Goal: Contribute content: Contribute content

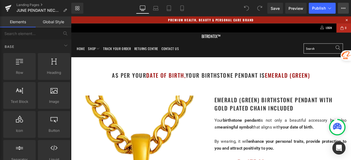
click at [345, 7] on button "View Live Page View with current Template Save Template to Library Schedule Pub…" at bounding box center [342, 8] width 11 height 11
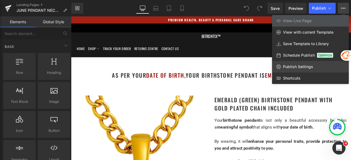
click at [302, 65] on span "Publish Settings" at bounding box center [298, 66] width 30 height 5
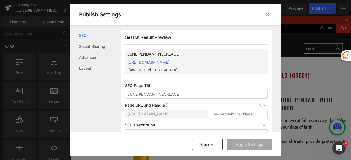
scroll to position [0, 0]
drag, startPoint x: 216, startPoint y: 114, endPoint x: 295, endPoint y: 113, distance: 78.9
click at [295, 113] on div "Publish Settings SEO Social Sharing Advanced Layout Search Result Preview JUNE …" at bounding box center [175, 80] width 351 height 160
type input "june"
click at [238, 104] on div "Page URL and Handle Page URL Address 4/70" at bounding box center [196, 105] width 142 height 4
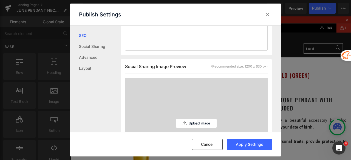
scroll to position [164, 0]
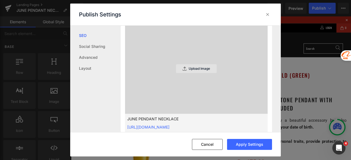
click at [189, 70] on p "Upload Image" at bounding box center [198, 69] width 21 height 4
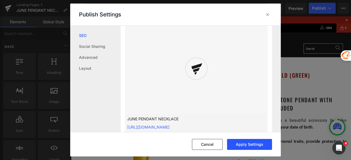
click at [242, 143] on button "Apply Settings" at bounding box center [249, 144] width 45 height 11
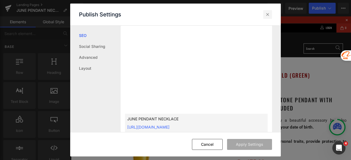
click at [267, 15] on icon at bounding box center [267, 14] width 5 height 5
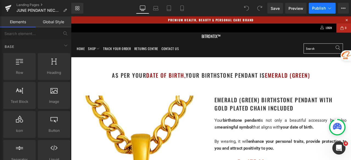
click at [310, 7] on button "Publish" at bounding box center [321, 8] width 27 height 11
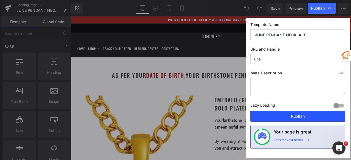
click at [279, 118] on button "Publish" at bounding box center [297, 116] width 95 height 11
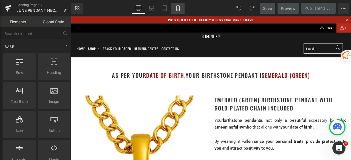
click at [180, 5] on link "Mobile" at bounding box center [177, 8] width 13 height 11
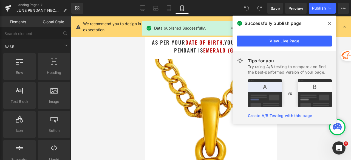
click at [332, 22] on span at bounding box center [329, 23] width 9 height 9
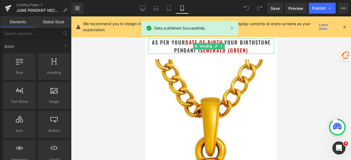
click at [249, 51] on h1 "as per your date of birth , your birthstone pendant is Emerald (Green)" at bounding box center [211, 46] width 126 height 16
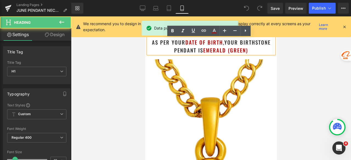
click at [249, 51] on h1 "as per your date of birth , your birthstone pendant is Emerald (Green)" at bounding box center [211, 46] width 126 height 16
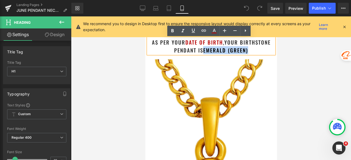
drag, startPoint x: 249, startPoint y: 51, endPoint x: 202, endPoint y: 53, distance: 47.7
click at [202, 53] on h1 "as per your date of birth , your birthstone pendant is Emerald (Green)" at bounding box center [211, 46] width 126 height 16
paste div
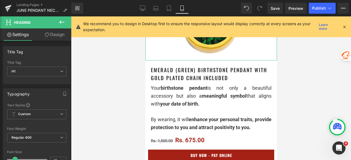
scroll to position [164, 0]
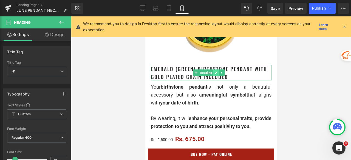
click at [215, 71] on icon at bounding box center [215, 72] width 3 height 3
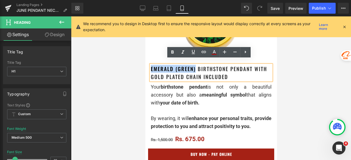
drag, startPoint x: 177, startPoint y: 65, endPoint x: 151, endPoint y: 65, distance: 26.6
click at [151, 65] on h1 "Emerald (Green) Birthstone Pendant with gold plated chain included" at bounding box center [210, 73] width 120 height 16
paste div
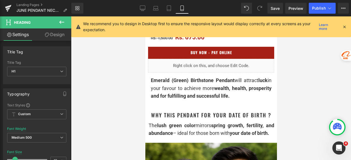
scroll to position [274, 0]
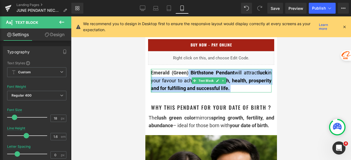
drag, startPoint x: 186, startPoint y: 76, endPoint x: 151, endPoint y: 74, distance: 35.4
click at [151, 74] on div "Emerald (Green) Birthstone Pendant will attract luck in your favour to achieve …" at bounding box center [210, 81] width 120 height 24
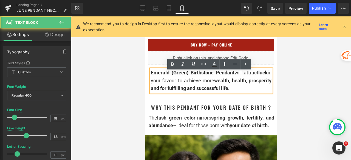
click at [167, 76] on span "Emerald (Green) Birthstone Pendant" at bounding box center [192, 73] width 84 height 6
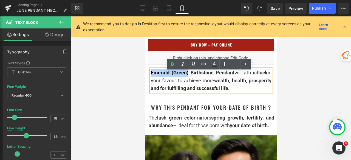
drag, startPoint x: 187, startPoint y: 75, endPoint x: 150, endPoint y: 75, distance: 36.4
click at [150, 75] on span "Emerald (Green) Birthstone Pendant" at bounding box center [192, 73] width 84 height 6
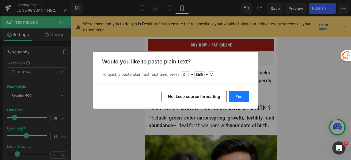
drag, startPoint x: 235, startPoint y: 95, endPoint x: 91, endPoint y: 79, distance: 145.0
click at [235, 95] on button "Yes" at bounding box center [239, 96] width 20 height 11
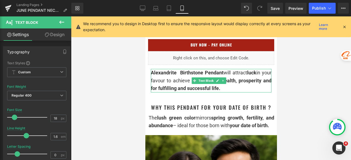
click at [180, 75] on span "Alexandrite Birthstone Pendant" at bounding box center [186, 73] width 73 height 6
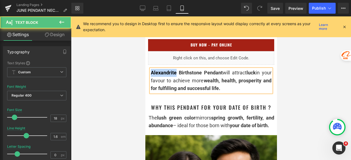
drag, startPoint x: 176, startPoint y: 76, endPoint x: 147, endPoint y: 76, distance: 28.8
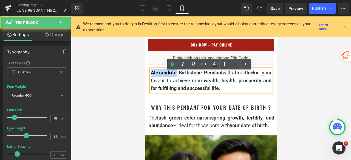
copy span "Alexandrite"
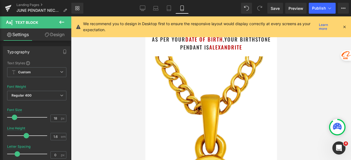
scroll to position [0, 0]
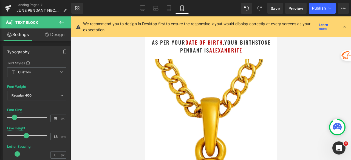
click at [246, 51] on h1 "as per your date of birth , your birthstone pendant is [PERSON_NAME]" at bounding box center [211, 46] width 126 height 16
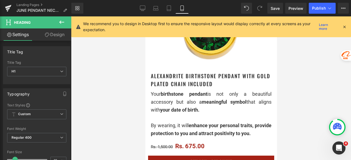
scroll to position [164, 0]
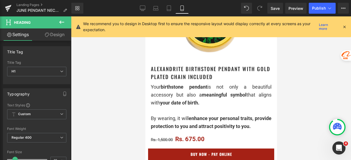
click at [235, 73] on h1 "Alexandrite Birthstone Pendant with gold plated chain included" at bounding box center [210, 73] width 120 height 16
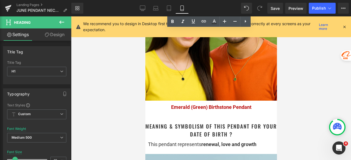
scroll to position [466, 0]
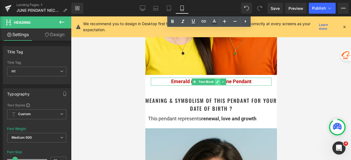
click at [215, 85] on link at bounding box center [217, 82] width 6 height 7
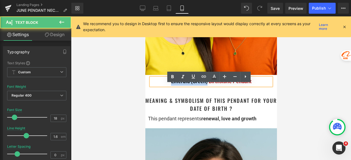
drag, startPoint x: 204, startPoint y: 90, endPoint x: 169, endPoint y: 88, distance: 35.1
click at [171, 84] on span "Emerald (Green) Birthstone Pendant" at bounding box center [211, 82] width 80 height 6
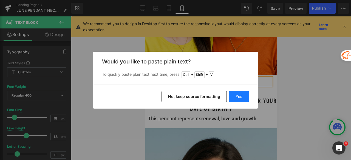
click at [238, 96] on button "Yes" at bounding box center [239, 96] width 20 height 11
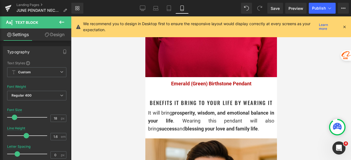
scroll to position [739, 0]
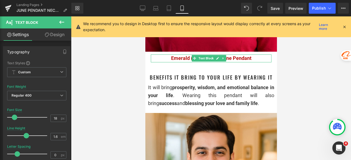
click at [215, 58] on link at bounding box center [217, 58] width 6 height 7
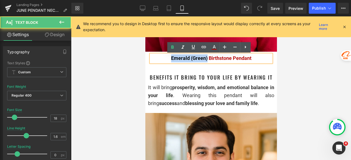
drag, startPoint x: 204, startPoint y: 59, endPoint x: 168, endPoint y: 61, distance: 35.9
click at [168, 61] on p "Emerald (Green) Birthstone Pendant" at bounding box center [210, 58] width 120 height 8
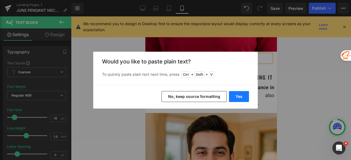
click at [237, 96] on button "Yes" at bounding box center [239, 96] width 20 height 11
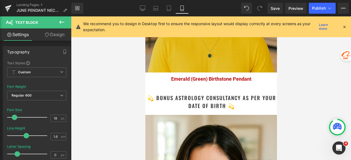
scroll to position [931, 0]
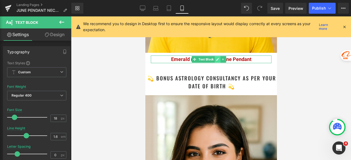
click at [215, 56] on link at bounding box center [217, 59] width 6 height 7
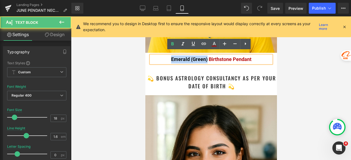
drag, startPoint x: 204, startPoint y: 56, endPoint x: 165, endPoint y: 57, distance: 38.9
click at [165, 57] on p "Emerald (Green) Birthstone Pendant" at bounding box center [210, 60] width 120 height 8
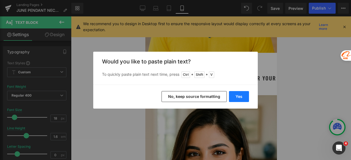
click at [239, 94] on button "Yes" at bounding box center [239, 96] width 20 height 11
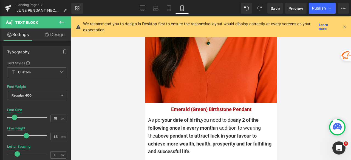
scroll to position [1123, 0]
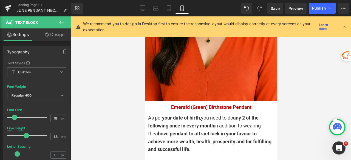
click at [205, 104] on div "Emerald (Green) Birthstone Pendant Text Block" at bounding box center [210, 108] width 120 height 8
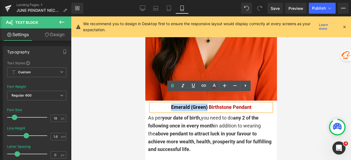
drag, startPoint x: 204, startPoint y: 97, endPoint x: 169, endPoint y: 97, distance: 35.6
click at [171, 104] on span "Emerald (Green) Birthstone Pendant" at bounding box center [211, 107] width 80 height 6
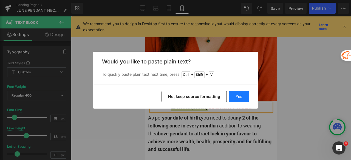
click at [242, 93] on button "Yes" at bounding box center [239, 96] width 20 height 11
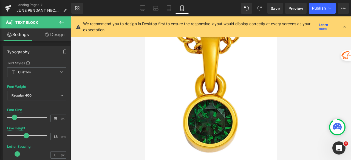
scroll to position [0, 0]
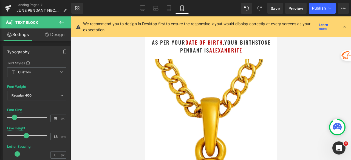
click at [344, 27] on icon at bounding box center [343, 26] width 5 height 5
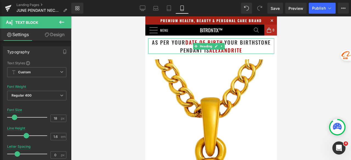
click at [245, 50] on h1 "as per your date of birth , your birthstone pendant is [PERSON_NAME]" at bounding box center [211, 46] width 126 height 16
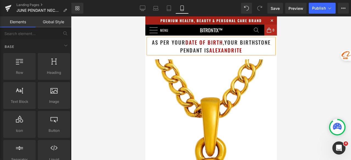
click at [127, 65] on div at bounding box center [211, 88] width 280 height 144
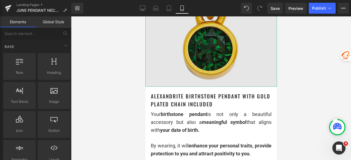
scroll to position [55, 0]
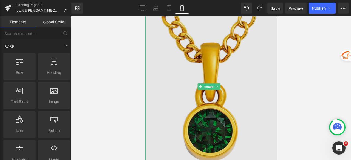
click at [195, 71] on img at bounding box center [210, 87] width 131 height 164
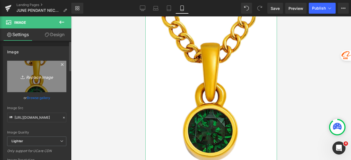
click at [42, 79] on icon "Replace Image" at bounding box center [37, 76] width 44 height 7
type input "C:\fakepath\Untitled design - 2025-08-28T102210.271.png"
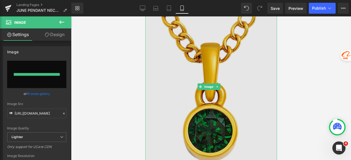
type input "[URL][DOMAIN_NAME]"
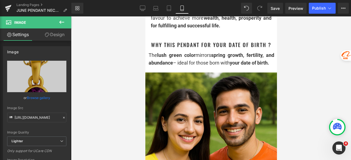
scroll to position [329, 0]
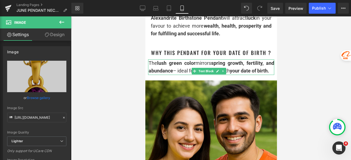
click at [167, 75] on div "The lush green color mirrors spring growth, fertility, and abundance – ideal fo…" at bounding box center [210, 67] width 125 height 16
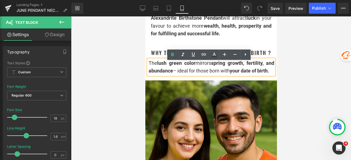
drag, startPoint x: 166, startPoint y: 82, endPoint x: 149, endPoint y: 68, distance: 21.8
click at [149, 68] on div "The lush green color mirrors spring growth, fertility, and abundance – ideal fo…" at bounding box center [210, 67] width 125 height 16
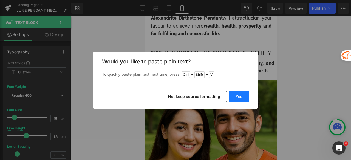
drag, startPoint x: 245, startPoint y: 95, endPoint x: 99, endPoint y: 77, distance: 147.6
click at [245, 95] on button "Yes" at bounding box center [239, 96] width 20 height 11
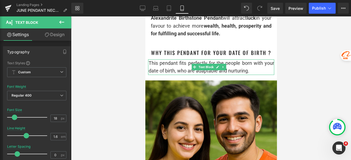
click at [255, 71] on div "This pendant fits perfectly for the people born with your date of birth, who ar…" at bounding box center [210, 67] width 125 height 16
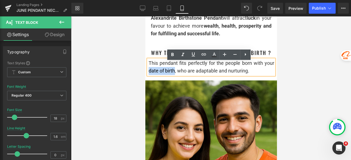
drag, startPoint x: 174, startPoint y: 74, endPoint x: 149, endPoint y: 75, distance: 25.5
click at [149, 75] on div "This pendant fits perfectly for the people born with your date of birth, who ar…" at bounding box center [210, 67] width 125 height 16
click at [170, 58] on icon at bounding box center [172, 54] width 7 height 7
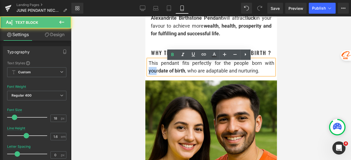
drag, startPoint x: 259, startPoint y: 66, endPoint x: 268, endPoint y: 67, distance: 8.5
click at [268, 67] on div "This pendant fits perfectly for the people born with your date of birth , who a…" at bounding box center [210, 67] width 125 height 16
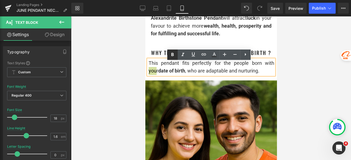
click at [172, 54] on icon at bounding box center [172, 54] width 2 height 3
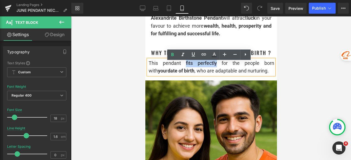
drag, startPoint x: 177, startPoint y: 65, endPoint x: 204, endPoint y: 66, distance: 26.6
click at [204, 66] on div "This pendant fits perfectly for the people born with you r date of birth , who …" at bounding box center [210, 67] width 125 height 16
drag, startPoint x: 174, startPoint y: 53, endPoint x: 34, endPoint y: 49, distance: 139.7
click at [174, 53] on icon at bounding box center [172, 54] width 7 height 7
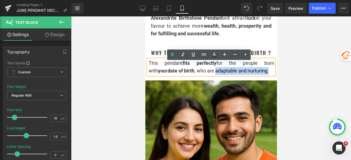
drag, startPoint x: 206, startPoint y: 75, endPoint x: 260, endPoint y: 74, distance: 53.9
click at [260, 74] on div "This pendant fits perfectly for the people born with you r date of birth , who …" at bounding box center [210, 67] width 125 height 16
click at [172, 55] on icon at bounding box center [172, 54] width 7 height 7
click at [304, 67] on div at bounding box center [211, 88] width 280 height 144
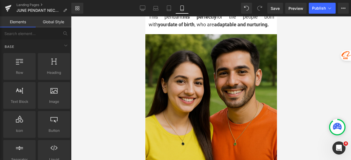
scroll to position [383, 0]
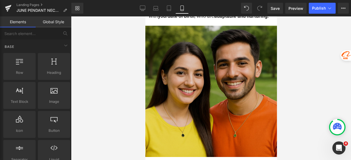
click at [189, 66] on img at bounding box center [210, 91] width 131 height 131
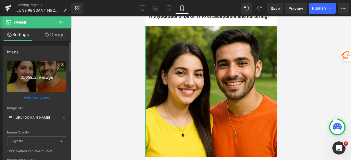
click at [45, 76] on icon "Replace Image" at bounding box center [37, 76] width 44 height 7
type input "C:\fakepath\Boy & Girl Together.png"
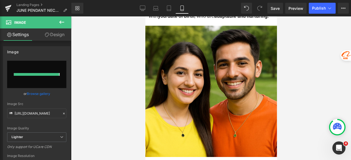
type input "[URL][DOMAIN_NAME]"
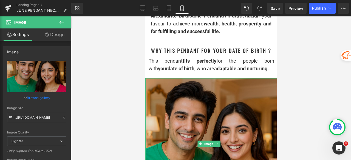
scroll to position [329, 0]
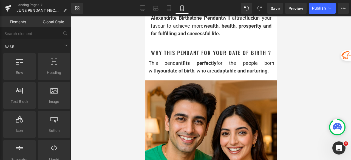
click at [303, 72] on div at bounding box center [211, 88] width 280 height 144
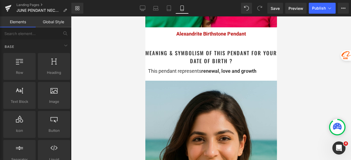
scroll to position [520, 0]
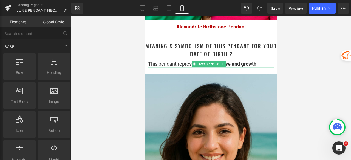
click at [262, 64] on div "This pendant represents renewal, love and growth" at bounding box center [211, 64] width 126 height 8
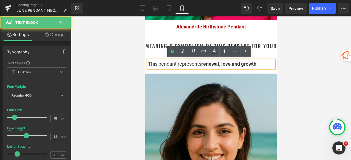
click at [262, 63] on div "This pendant represents renewal, love and growth" at bounding box center [211, 64] width 126 height 8
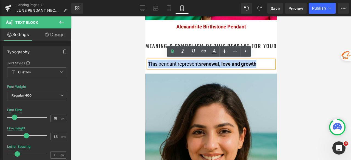
drag, startPoint x: 262, startPoint y: 63, endPoint x: 148, endPoint y: 65, distance: 114.2
click at [148, 65] on div "This pendant represents renewal, love and growth" at bounding box center [211, 64] width 126 height 8
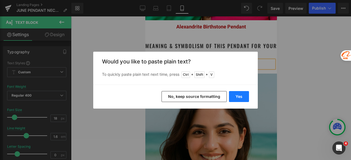
drag, startPoint x: 96, startPoint y: 80, endPoint x: 241, endPoint y: 97, distance: 146.1
click at [241, 97] on button "Yes" at bounding box center [239, 96] width 20 height 11
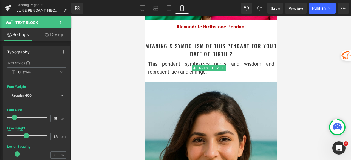
click at [240, 70] on div "This pendant symbolizes purity and wisdom and represent luck and change." at bounding box center [211, 68] width 126 height 16
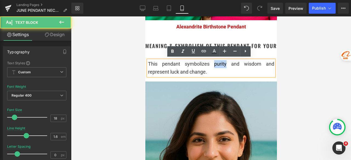
drag, startPoint x: 211, startPoint y: 64, endPoint x: 223, endPoint y: 63, distance: 11.5
click at [223, 63] on div "This pendant symbolizes purity and wisdom and represent luck and change." at bounding box center [211, 68] width 126 height 16
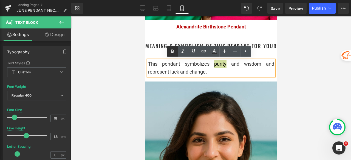
click at [173, 51] on icon at bounding box center [172, 51] width 7 height 7
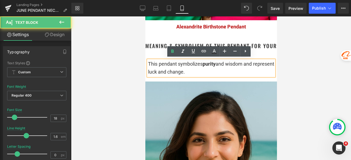
click at [240, 63] on div "This pendant symbolizes purity and wisdom and represent luck and change." at bounding box center [211, 68] width 126 height 16
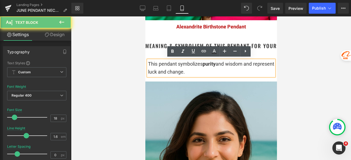
click at [236, 66] on div "This pendant symbolizes purity and wisdom and represent luck and change." at bounding box center [211, 68] width 126 height 16
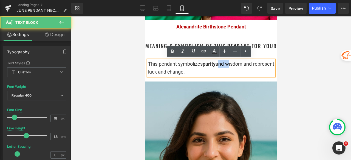
drag, startPoint x: 240, startPoint y: 62, endPoint x: 228, endPoint y: 62, distance: 11.8
click at [228, 62] on div "This pendant symbolizes purity and wisdom and represent luck and change." at bounding box center [211, 68] width 126 height 16
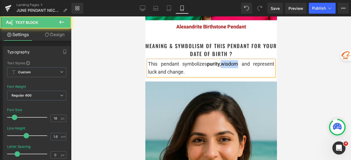
drag, startPoint x: 237, startPoint y: 64, endPoint x: 220, endPoint y: 65, distance: 17.0
click at [220, 65] on div "This pendant symbolizes purity, wisdom and represent luck and change." at bounding box center [211, 68] width 126 height 16
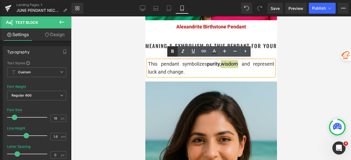
click at [171, 53] on icon at bounding box center [172, 51] width 7 height 7
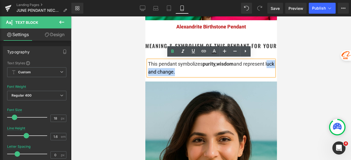
drag, startPoint x: 148, startPoint y: 70, endPoint x: 182, endPoint y: 71, distance: 34.2
click at [182, 71] on div "This pendant symbolizes purity, wisdom and represent luck and change." at bounding box center [211, 68] width 126 height 16
click at [173, 50] on icon at bounding box center [172, 51] width 2 height 3
click at [304, 54] on div at bounding box center [211, 88] width 280 height 144
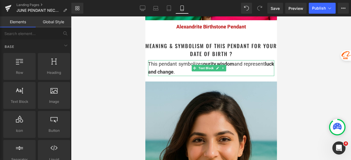
click at [186, 72] on div "This pendant symbolizes purity, wisdom and represent luck and change ." at bounding box center [211, 68] width 126 height 16
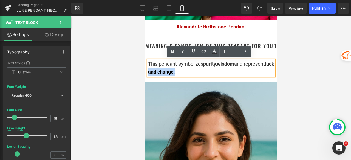
drag, startPoint x: 189, startPoint y: 70, endPoint x: 158, endPoint y: 73, distance: 30.8
click at [158, 73] on div "This pendant symbolizes purity, wisdom and represent luck and change ." at bounding box center [211, 68] width 126 height 16
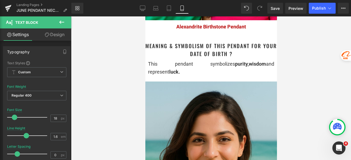
click at [309, 63] on div at bounding box center [211, 88] width 280 height 144
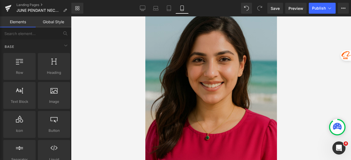
scroll to position [602, 0]
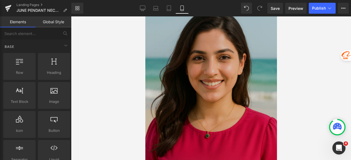
click at [222, 69] on img at bounding box center [210, 97] width 131 height 197
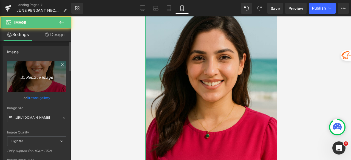
click at [29, 78] on icon "Replace Image" at bounding box center [37, 76] width 44 height 7
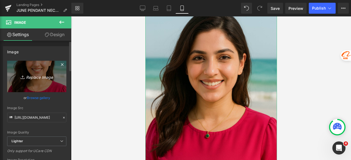
type input "C:\fakepath\June_Girl_Beach.png"
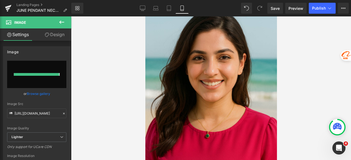
type input "[URL][DOMAIN_NAME]"
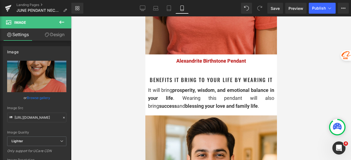
scroll to position [767, 0]
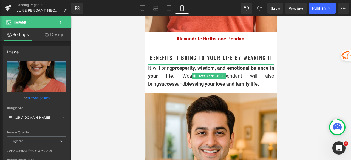
click at [256, 76] on div "It will bring prosperity, wisdom, and emotional balance in your life . Wearing …" at bounding box center [211, 76] width 126 height 24
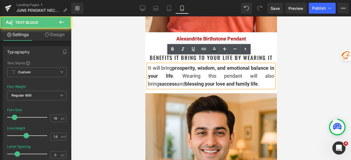
click at [257, 76] on div "It will bring prosperity, wisdom, and emotional balance in your life . Wearing …" at bounding box center [211, 76] width 126 height 24
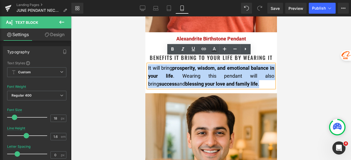
drag, startPoint x: 260, startPoint y: 78, endPoint x: 148, endPoint y: 62, distance: 113.6
click at [148, 64] on div "It will bring prosperity, wisdom, and emotional balance in your life . Wearing …" at bounding box center [211, 76] width 126 height 24
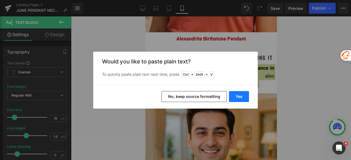
click at [241, 94] on button "Yes" at bounding box center [239, 96] width 20 height 11
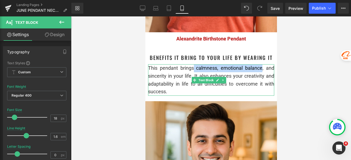
drag, startPoint x: 192, startPoint y: 61, endPoint x: 259, endPoint y: 59, distance: 66.8
click at [259, 64] on div "This pendant brings calmness, emotional balance, and sincerity in your life. It…" at bounding box center [211, 79] width 126 height 31
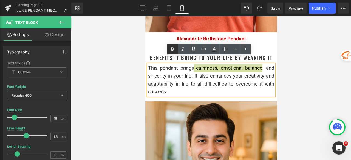
click at [172, 51] on icon at bounding box center [172, 48] width 2 height 3
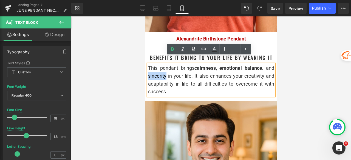
drag, startPoint x: 166, startPoint y: 69, endPoint x: 146, endPoint y: 70, distance: 20.3
click at [173, 48] on icon at bounding box center [172, 49] width 7 height 7
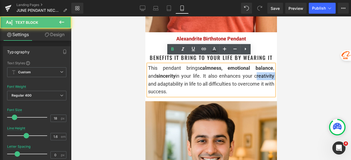
drag, startPoint x: 260, startPoint y: 69, endPoint x: 269, endPoint y: 68, distance: 9.3
click at [269, 68] on div "This pendant brings calmness, emotional balance , and sincerity in your life. I…" at bounding box center [211, 79] width 126 height 31
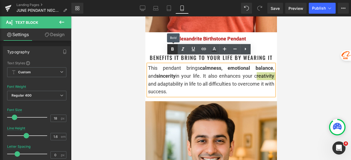
drag, startPoint x: 174, startPoint y: 52, endPoint x: 29, endPoint y: 42, distance: 145.2
click at [174, 52] on icon at bounding box center [172, 49] width 7 height 7
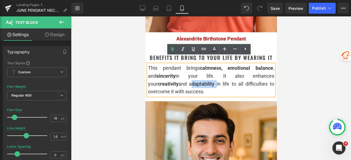
drag, startPoint x: 183, startPoint y: 76, endPoint x: 158, endPoint y: 77, distance: 24.9
click at [158, 77] on div "This pendant brings calmness, emotional balance , and sincerity in your life. I…" at bounding box center [211, 79] width 126 height 31
click at [171, 48] on icon at bounding box center [172, 48] width 2 height 3
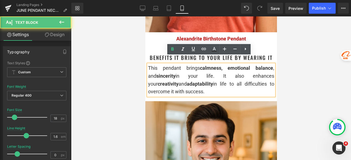
drag, startPoint x: 180, startPoint y: 86, endPoint x: 158, endPoint y: 85, distance: 21.4
click at [158, 85] on div "This pendant brings calmness, emotional balance , and sincerity in your life. I…" at bounding box center [211, 79] width 126 height 31
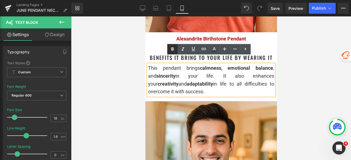
click at [173, 46] on link at bounding box center [172, 49] width 10 height 10
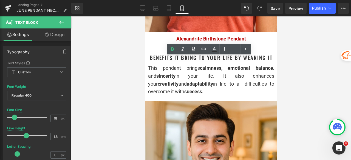
click at [305, 59] on div at bounding box center [211, 88] width 280 height 144
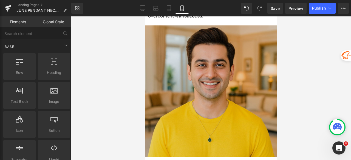
scroll to position [849, 0]
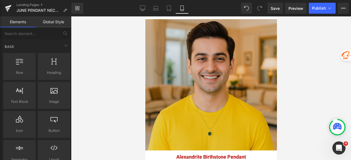
click at [208, 57] on img at bounding box center [210, 84] width 131 height 131
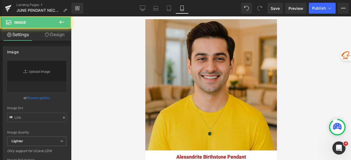
type input "[URL][DOMAIN_NAME]"
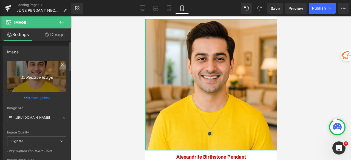
click at [35, 77] on icon "Replace Image" at bounding box center [37, 76] width 44 height 7
type input "C:\fakepath\June_Boy_Home.png"
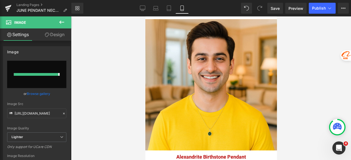
type input "[URL][DOMAIN_NAME]"
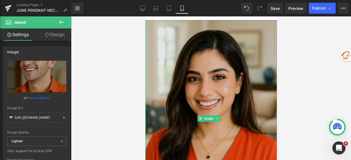
scroll to position [1095, 0]
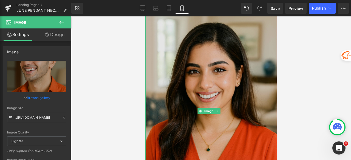
click at [233, 61] on img at bounding box center [210, 111] width 131 height 197
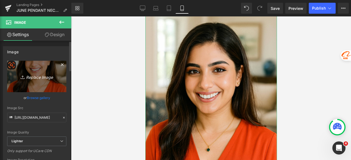
click at [32, 80] on link "Replace Image" at bounding box center [36, 76] width 59 height 31
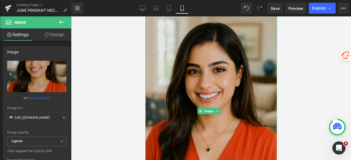
click at [225, 70] on img at bounding box center [210, 111] width 131 height 197
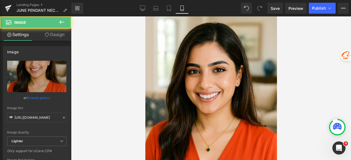
click at [0, 0] on div at bounding box center [0, 0] width 0 height 0
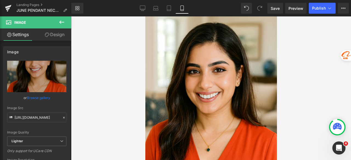
click at [4, 11] on icon at bounding box center [2, 10] width 4 height 4
click at [0, 0] on div "AiBUY Platform Shortcut Image Text Translation Translate product details page o…" at bounding box center [0, 0] width 0 height 0
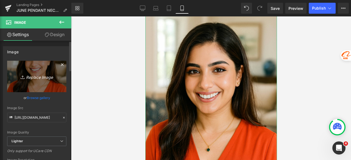
click at [40, 80] on icon "Replace Image" at bounding box center [37, 76] width 44 height 7
type input "C:\fakepath\June_Girl_Park.png"
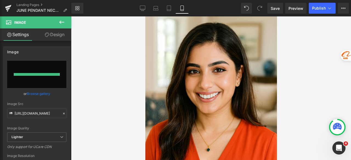
type input "[URL][DOMAIN_NAME]"
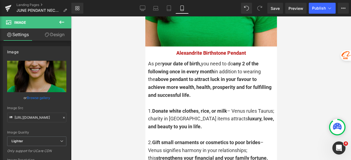
scroll to position [1260, 0]
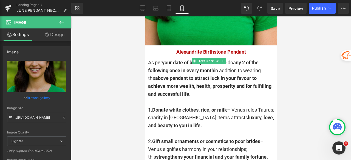
drag, startPoint x: 160, startPoint y: 95, endPoint x: 180, endPoint y: 80, distance: 24.4
click at [160, 106] on div "1. Donate white clothes, rice, or milk – Venus rules Taurus; charity in [GEOGRA…" at bounding box center [211, 118] width 126 height 24
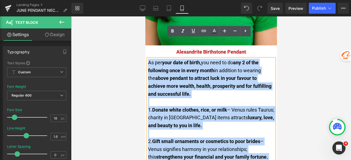
click at [148, 59] on div "As per your date of birth, you need to do any 2 of the following once in every …" at bounding box center [211, 142] width 126 height 166
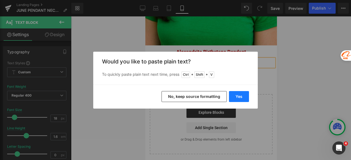
click at [240, 95] on button "Yes" at bounding box center [239, 96] width 20 height 11
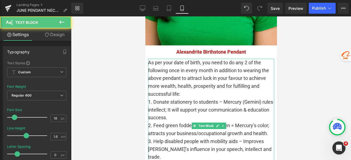
click at [198, 74] on div "As per your date of birth, you need to do any 2 of the following once in every …" at bounding box center [211, 78] width 126 height 39
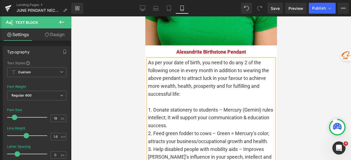
click at [203, 107] on div "1. Donate stationery to students – Mercury (Gemini) rules intellect; It will su…" at bounding box center [211, 118] width 126 height 24
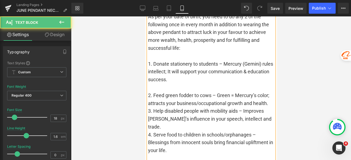
scroll to position [1314, 0]
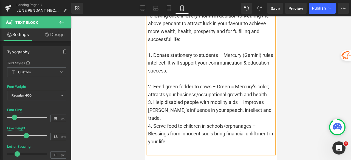
click at [174, 83] on div "2. Feed green fodder to cows – Green = Mercury’s color; attracts your business/…" at bounding box center [211, 91] width 126 height 16
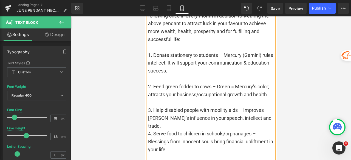
click at [266, 107] on div "3. Help disabled people with mobility aids – Improves [PERSON_NAME]’s influence…" at bounding box center [211, 119] width 126 height 24
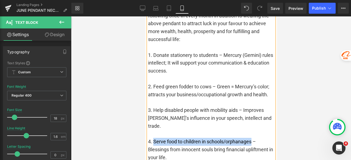
drag, startPoint x: 252, startPoint y: 123, endPoint x: 153, endPoint y: 125, distance: 98.9
click at [153, 138] on div "4. Serve food to children in schools/orphanages – Blessings from innocent souls…" at bounding box center [211, 150] width 126 height 24
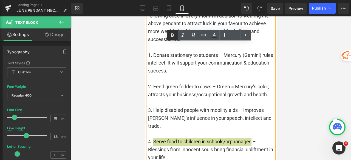
click at [171, 35] on icon at bounding box center [172, 34] width 2 height 3
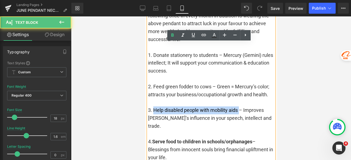
drag, startPoint x: 239, startPoint y: 98, endPoint x: 154, endPoint y: 98, distance: 85.2
click at [154, 107] on div "3. Help disabled people with mobility aids – Improves [PERSON_NAME]’s influence…" at bounding box center [211, 119] width 126 height 24
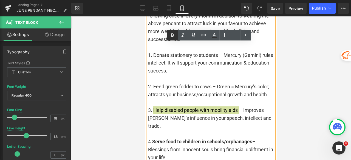
click at [173, 35] on icon at bounding box center [172, 34] width 2 height 3
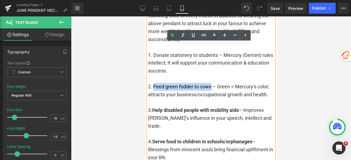
drag, startPoint x: 211, startPoint y: 67, endPoint x: 154, endPoint y: 67, distance: 57.5
click at [154, 83] on div "2. Feed green fodder to cows – Green = Mercury’s color; attracts your business/…" at bounding box center [211, 91] width 126 height 16
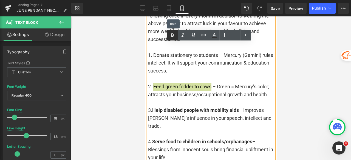
click at [174, 33] on icon at bounding box center [172, 35] width 7 height 7
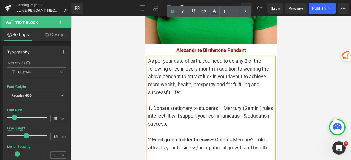
scroll to position [1260, 0]
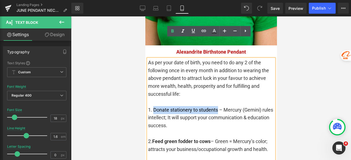
drag, startPoint x: 218, startPoint y: 91, endPoint x: 153, endPoint y: 91, distance: 65.2
click at [153, 106] on div "1. Donate stationery to students – Mercury (Gemini) rules intellect; It will su…" at bounding box center [211, 118] width 126 height 24
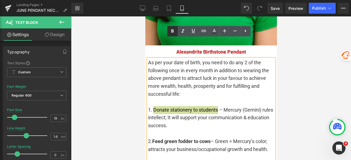
click at [170, 31] on icon at bounding box center [172, 31] width 7 height 7
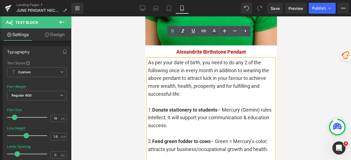
click at [210, 130] on div at bounding box center [211, 134] width 126 height 8
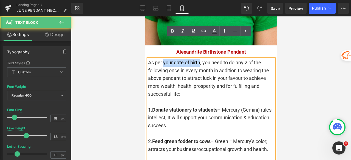
drag, startPoint x: 200, startPoint y: 44, endPoint x: 164, endPoint y: 46, distance: 36.8
click at [164, 59] on div "As per your date of birth, you need to do any 2 of the following once in every …" at bounding box center [211, 78] width 126 height 39
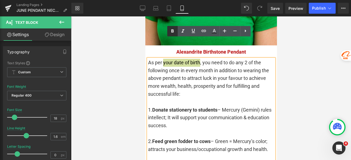
click at [171, 31] on icon at bounding box center [172, 31] width 7 height 7
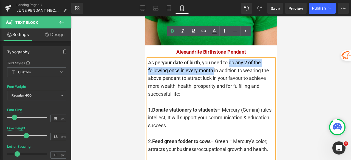
drag, startPoint x: 230, startPoint y: 42, endPoint x: 214, endPoint y: 52, distance: 18.9
click at [214, 59] on div "As per your date of birth , you need to do any 2 of the following once in every…" at bounding box center [211, 78] width 126 height 39
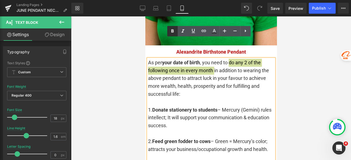
click at [170, 35] on link at bounding box center [172, 31] width 10 height 10
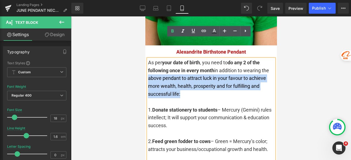
drag, startPoint x: 155, startPoint y: 59, endPoint x: 196, endPoint y: 70, distance: 41.8
click at [199, 73] on div "As per your date of birth , you need to do any 2 of the following once in every…" at bounding box center [211, 78] width 126 height 39
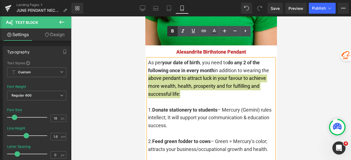
click at [171, 35] on link at bounding box center [172, 31] width 10 height 10
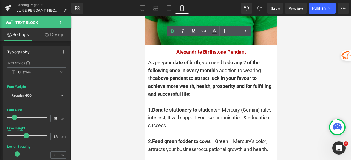
click at [312, 51] on div at bounding box center [211, 88] width 280 height 144
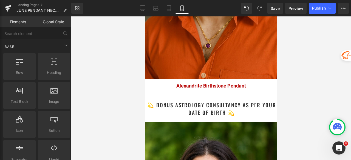
scroll to position [986, 0]
click at [314, 7] on span "Publish" at bounding box center [319, 8] width 14 height 4
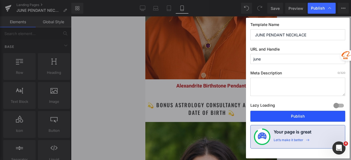
click at [298, 116] on button "Publish" at bounding box center [297, 116] width 95 height 11
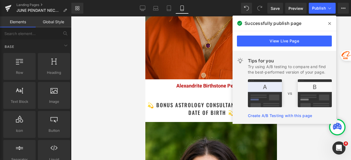
click at [331, 23] on span at bounding box center [329, 23] width 9 height 9
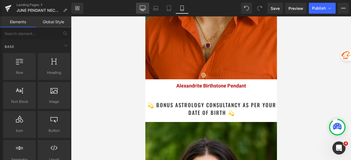
click at [142, 9] on icon at bounding box center [142, 9] width 5 height 0
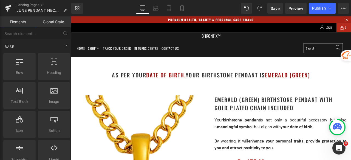
scroll to position [0, 0]
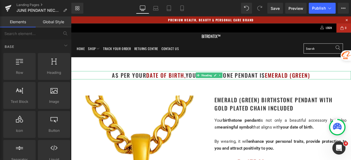
click at [350, 85] on font "Emerald (Green)" at bounding box center [326, 86] width 53 height 10
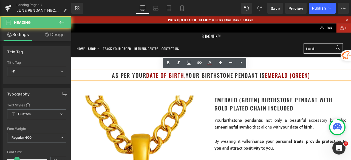
click at [350, 86] on h1 "as per your date of birth, your birthstone pendant is Emerald (Green)" at bounding box center [236, 86] width 331 height 10
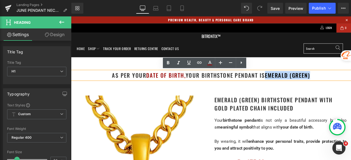
drag, startPoint x: 359, startPoint y: 87, endPoint x: 301, endPoint y: 89, distance: 57.5
click at [301, 89] on h1 "as per your date of birth, your birthstone pendant is Emerald (Green)" at bounding box center [236, 86] width 331 height 10
paste div
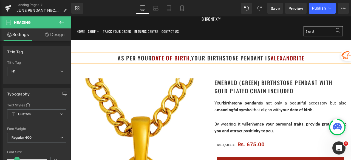
scroll to position [27, 0]
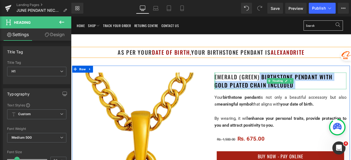
drag, startPoint x: 292, startPoint y: 89, endPoint x: 240, endPoint y: 88, distance: 52.9
click at [241, 88] on div "Emerald (Green) Birthstone Pendant with gold plated chain included Heading" at bounding box center [319, 93] width 156 height 20
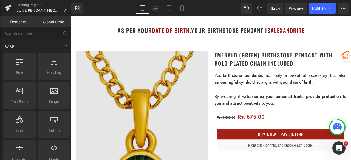
scroll to position [0, 0]
